Goal: Task Accomplishment & Management: Use online tool/utility

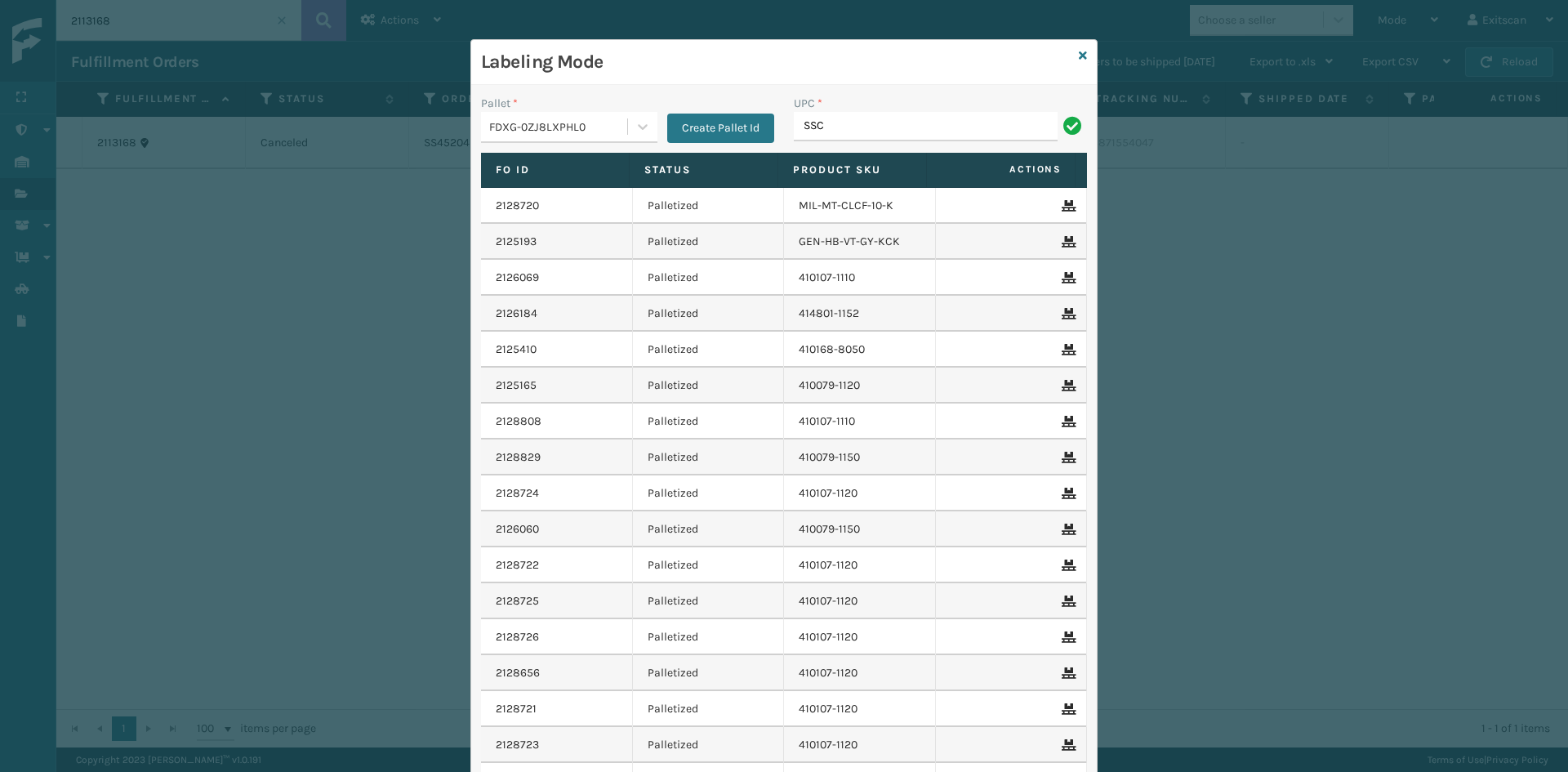
type input "SSC14-TXL"
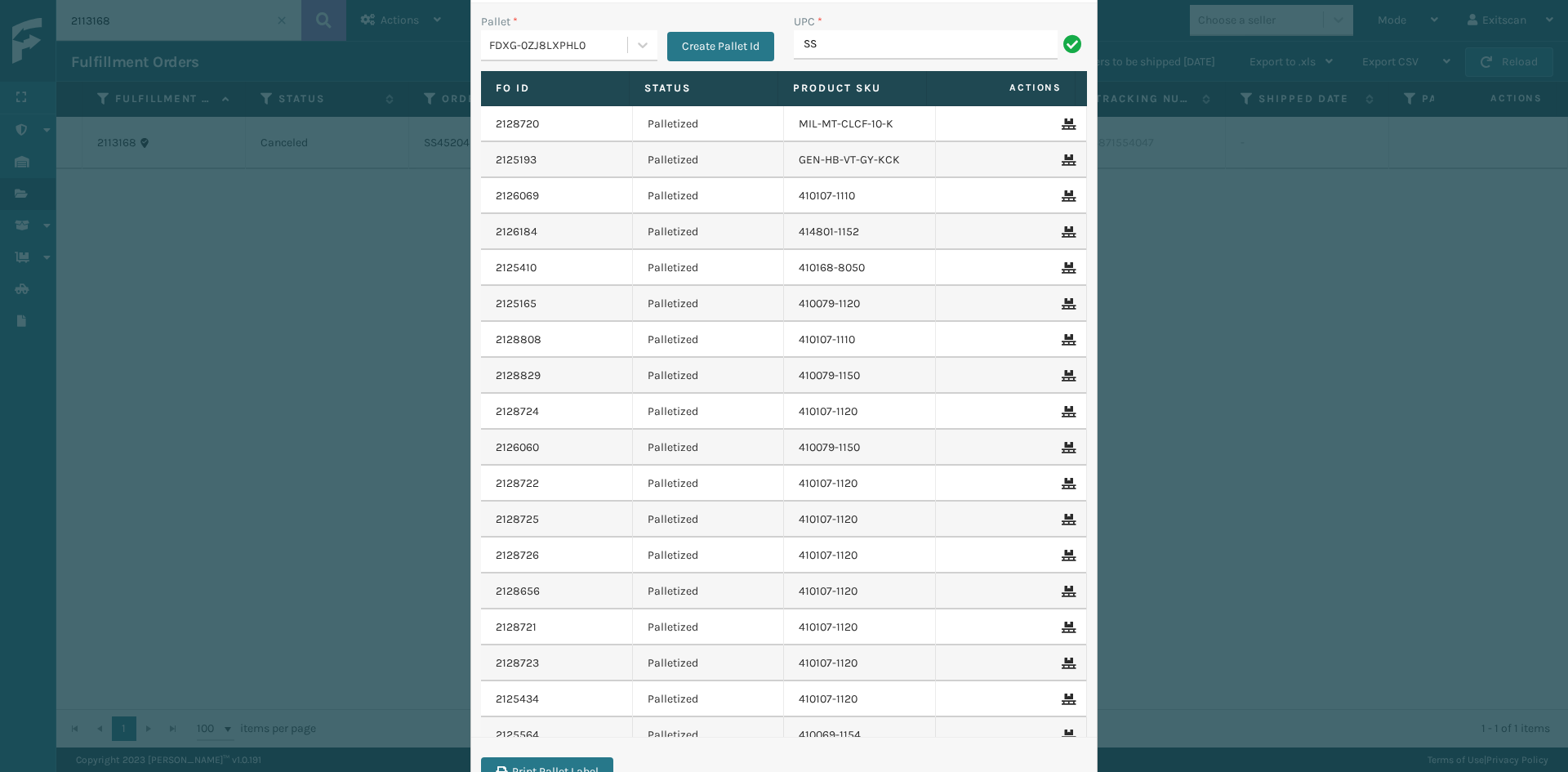
type input "S"
type input "C"
type input "S"
type input "C"
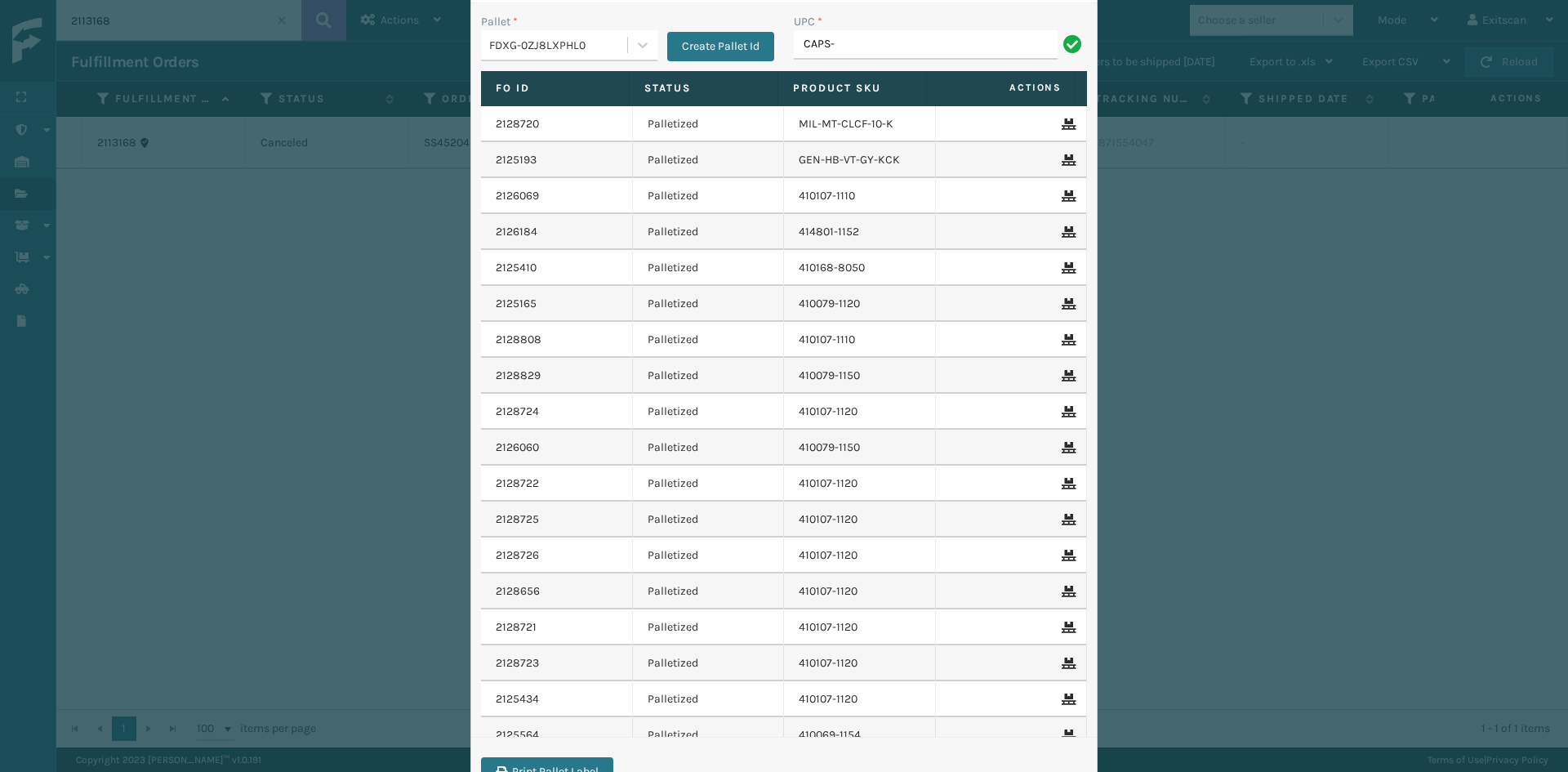
type input "CAPS-"
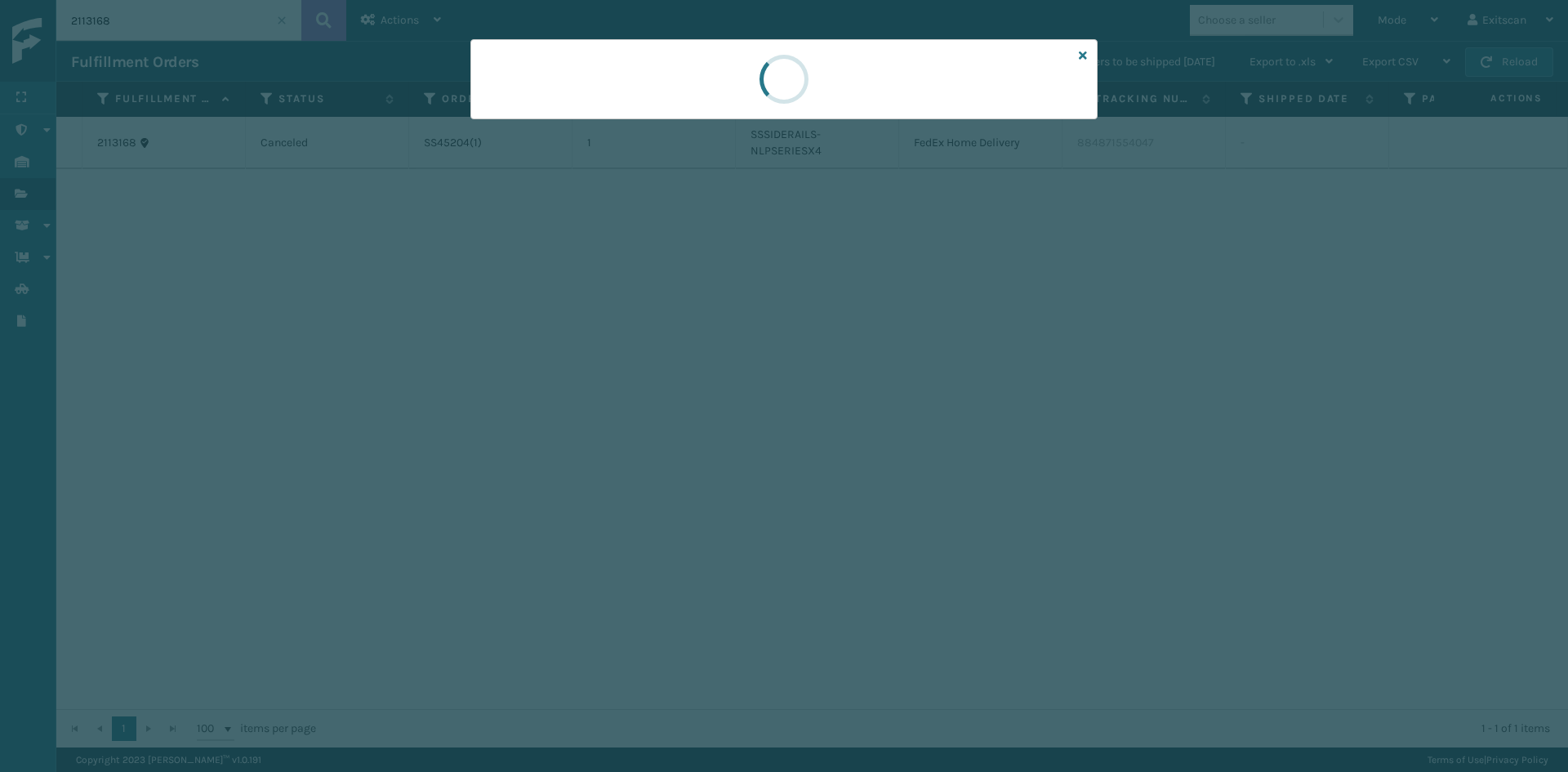
scroll to position [0, 0]
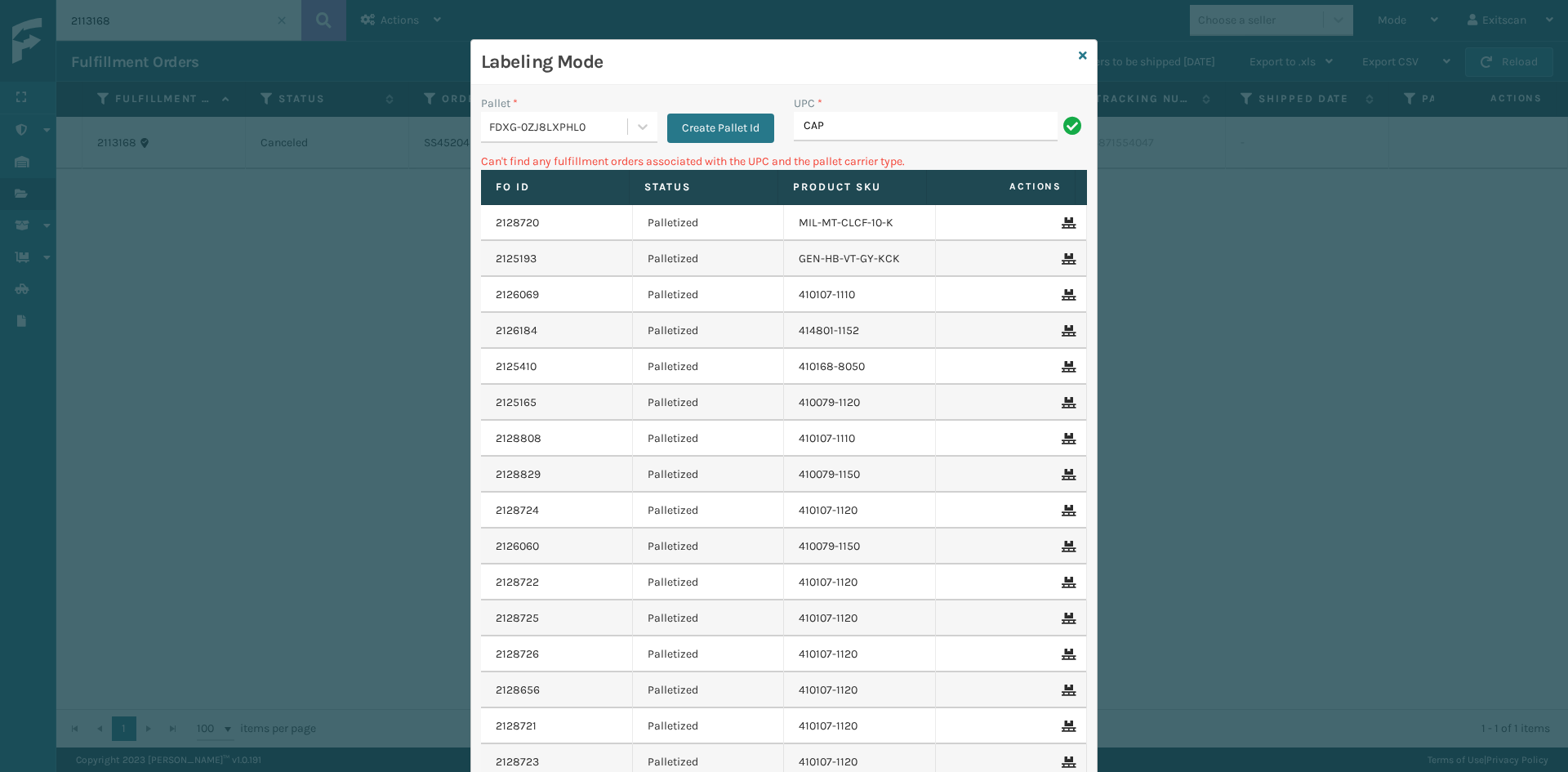
type input "CAP"
type input "C"
type input "SSLGCAPS"
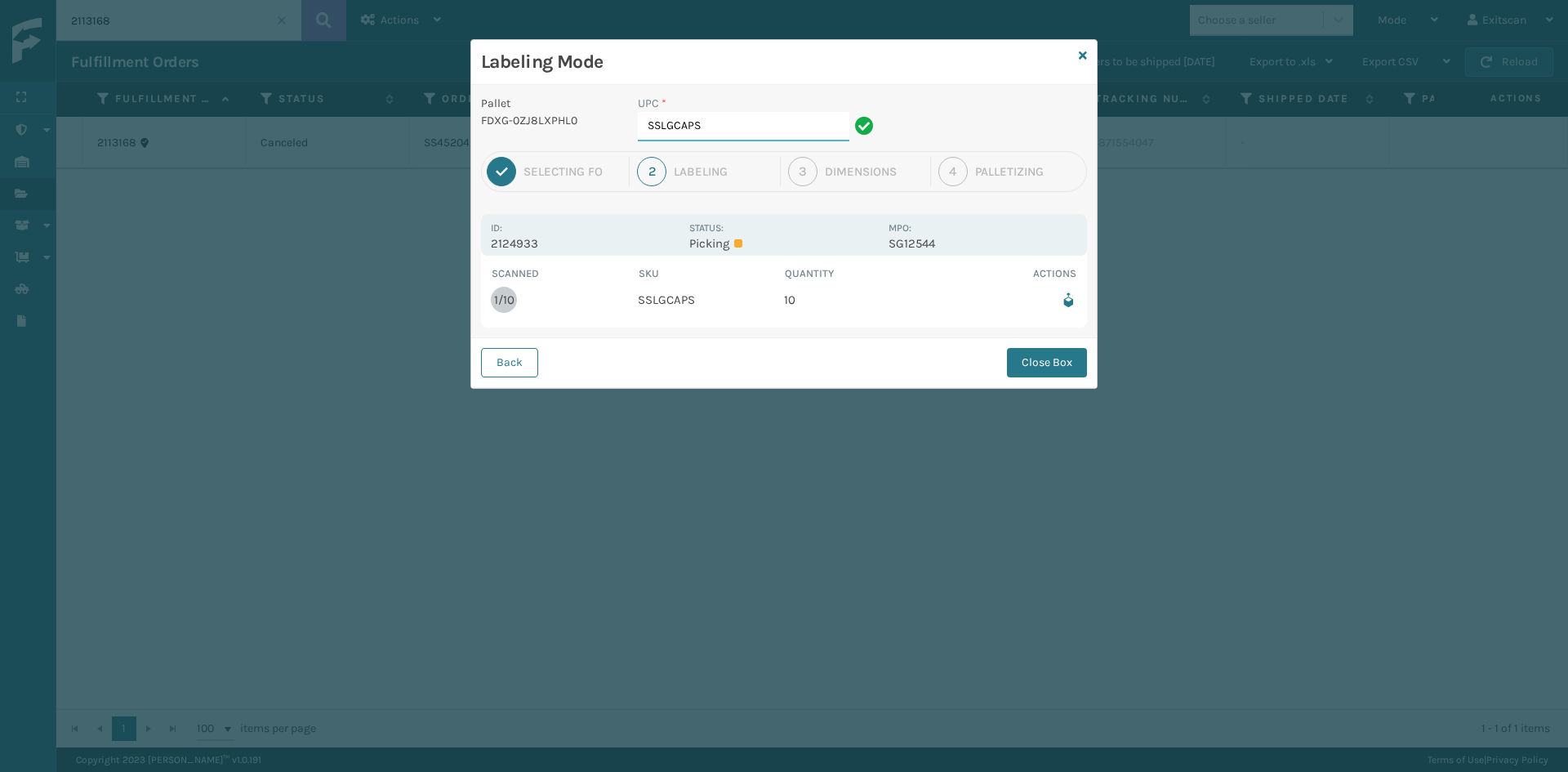
click at [761, 116] on input "SSLGCAPS" at bounding box center [744, 126] width 212 height 29
click at [1017, 360] on button "Close Box" at bounding box center [1048, 363] width 80 height 29
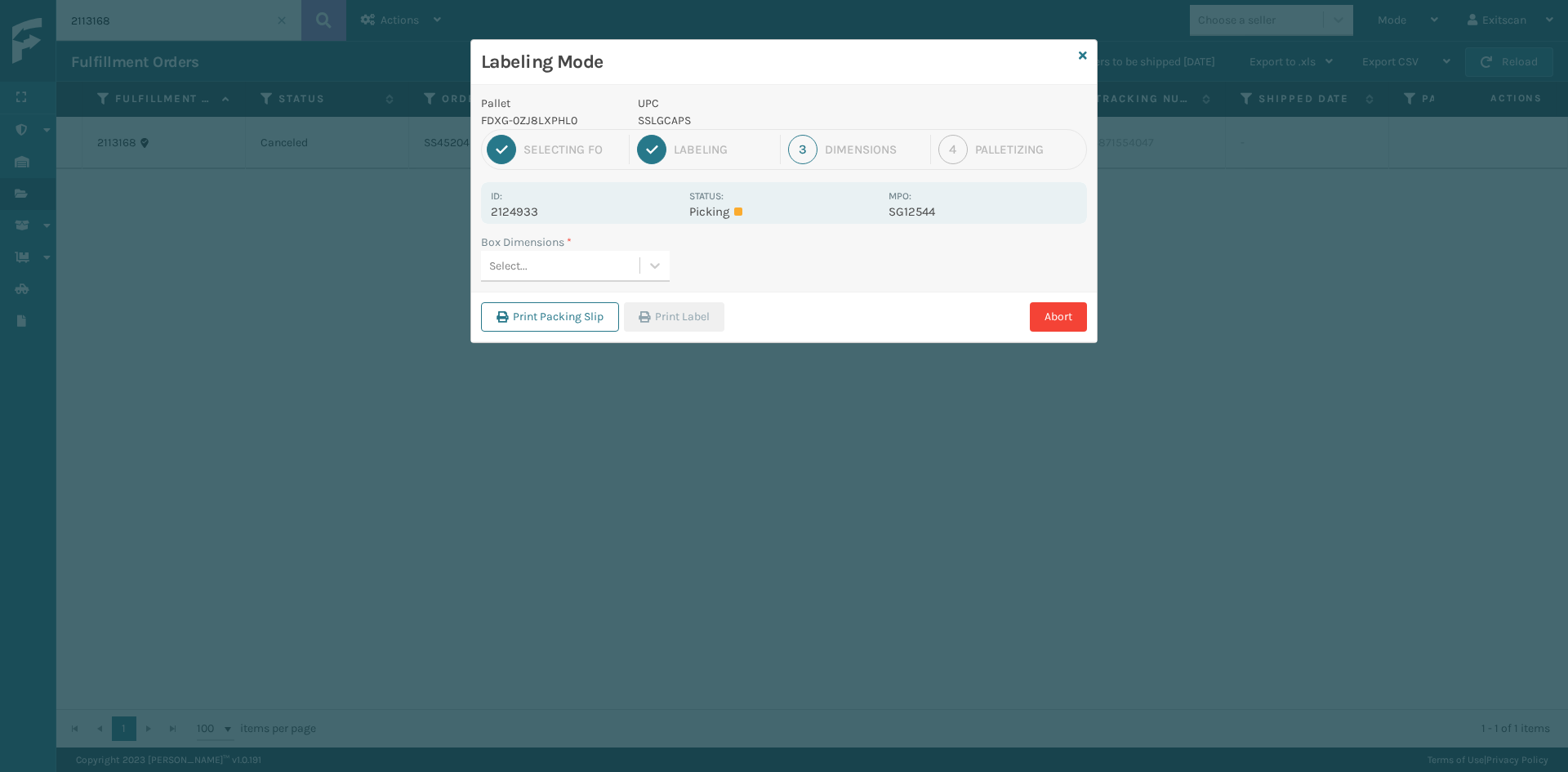
click at [588, 270] on div "Select..." at bounding box center [560, 266] width 159 height 27
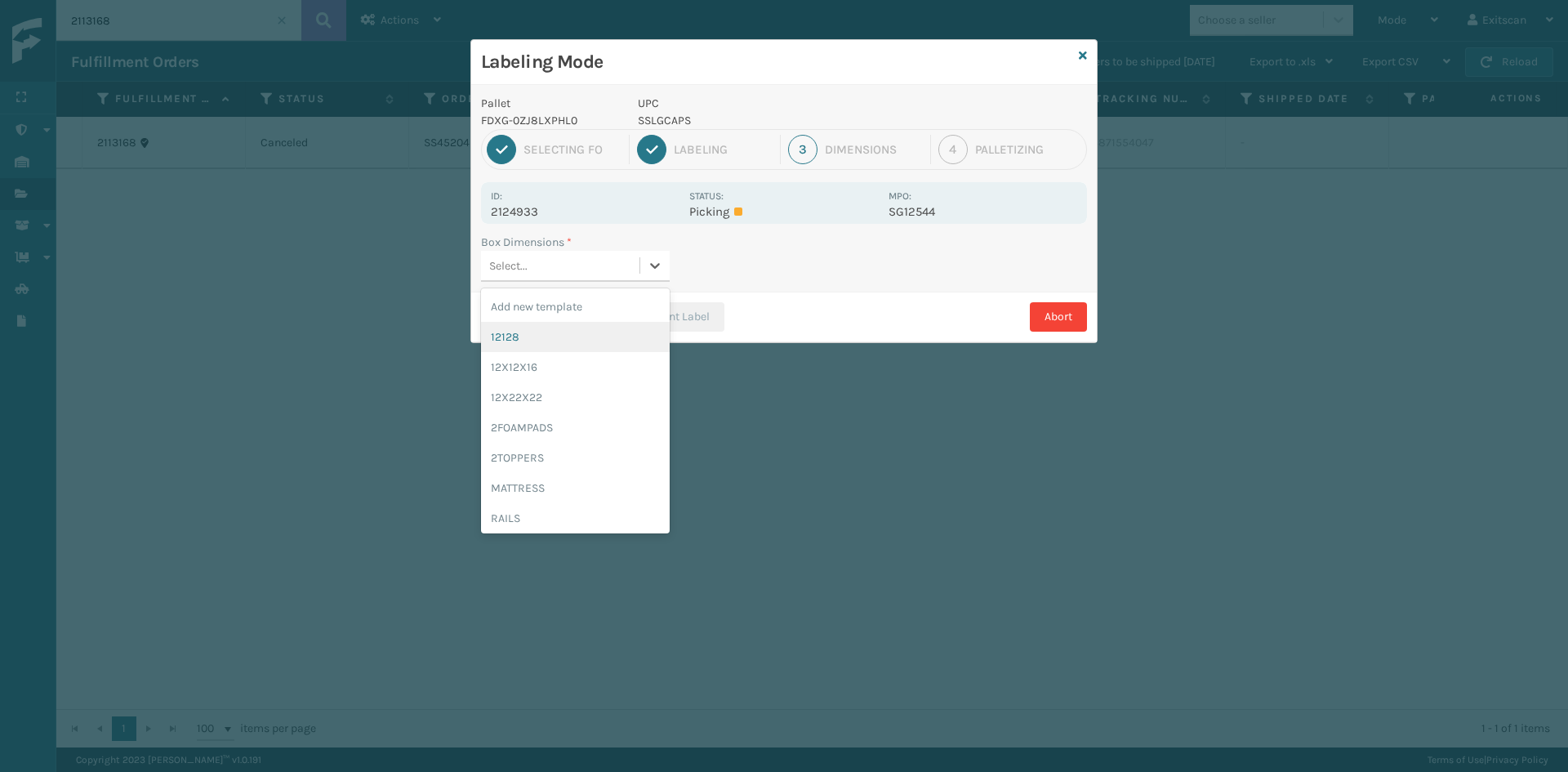
click at [594, 333] on div "12128" at bounding box center [575, 336] width 189 height 30
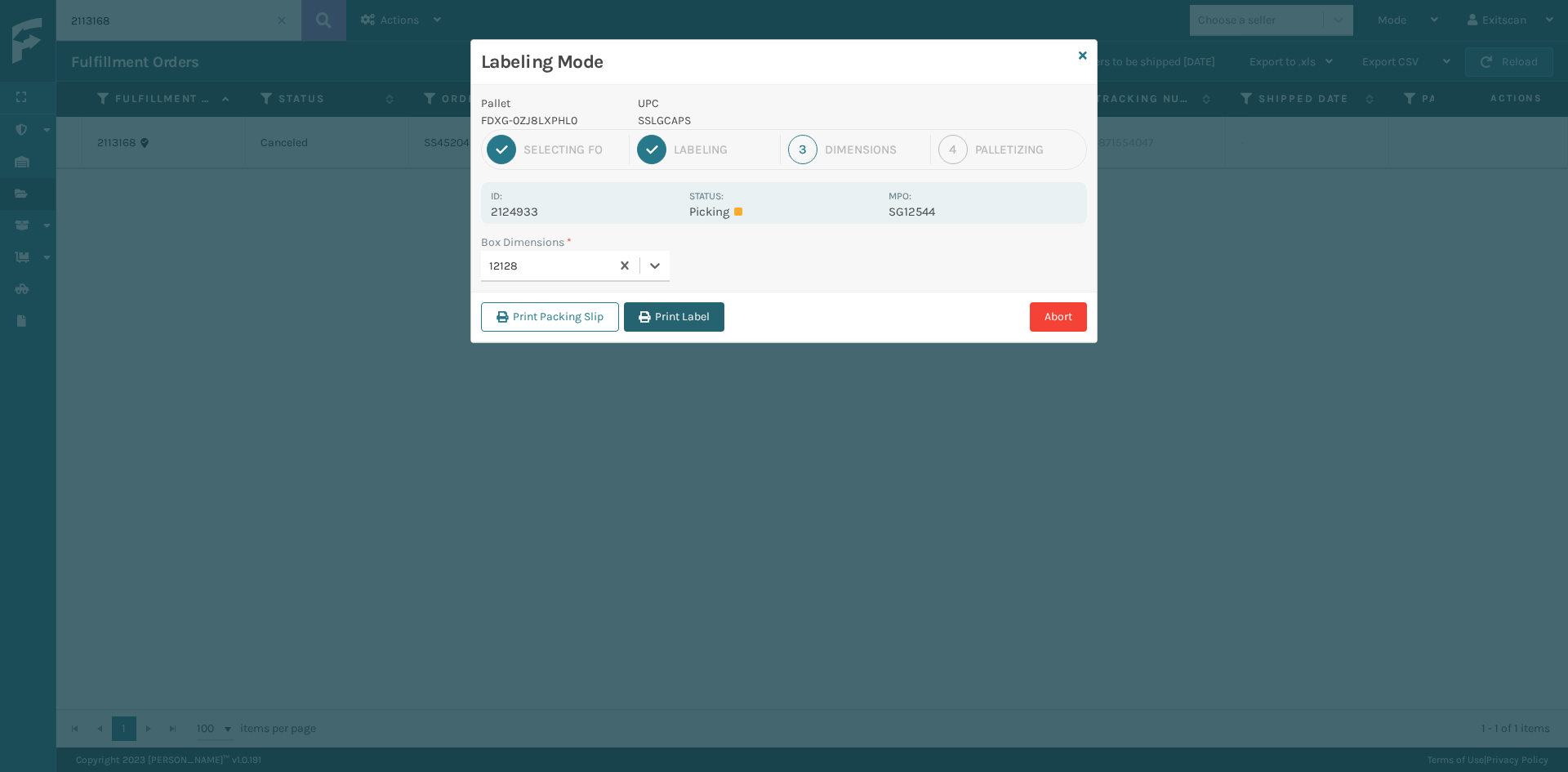
click at [648, 309] on button "Print Label" at bounding box center [674, 316] width 101 height 29
